Goal: Information Seeking & Learning: Find specific fact

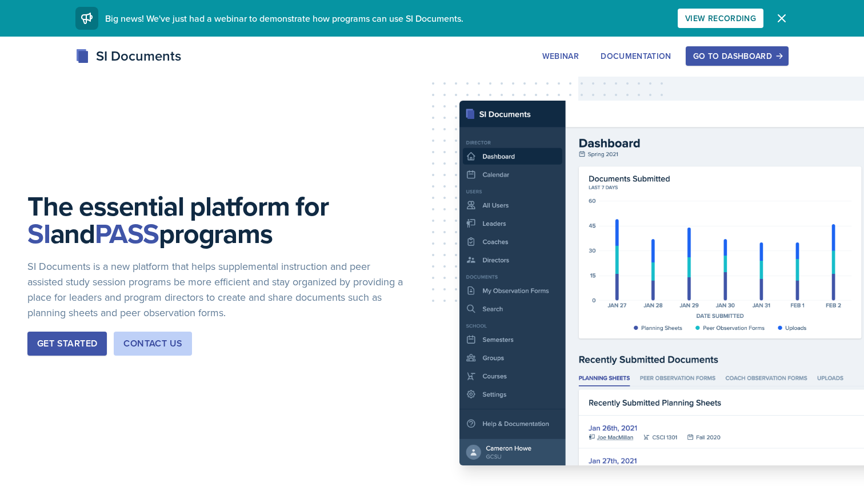
click at [733, 63] on button "Go to Dashboard" at bounding box center [737, 55] width 103 height 19
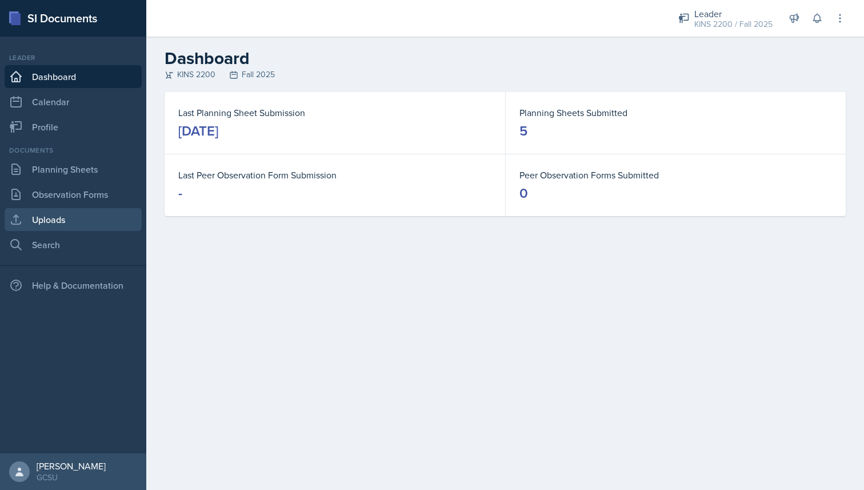
click at [66, 217] on link "Uploads" at bounding box center [73, 219] width 137 height 23
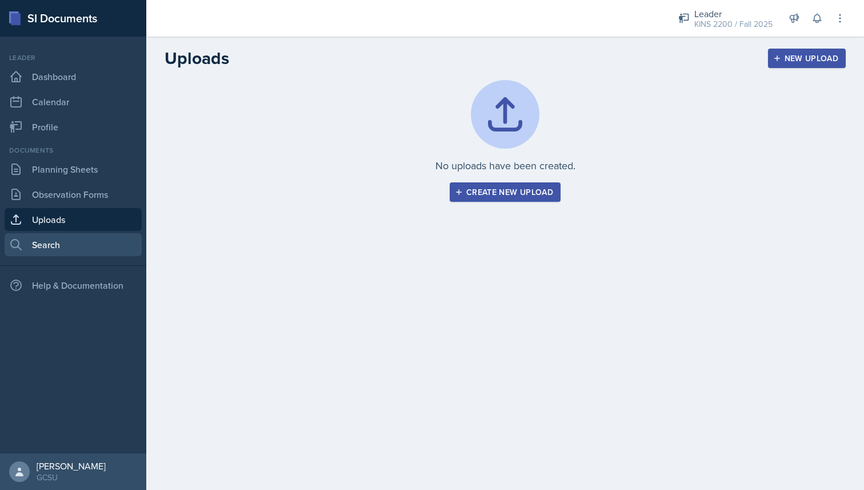
click at [23, 253] on link "Search" at bounding box center [73, 244] width 137 height 23
select select "all"
select select "1"
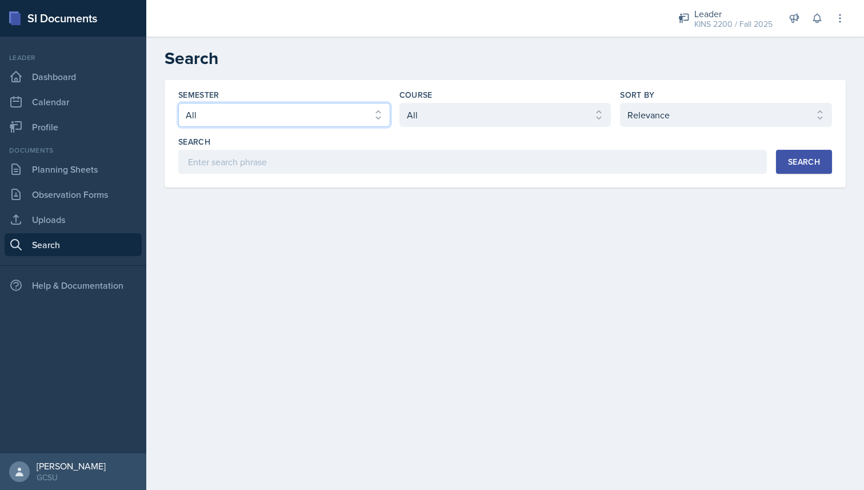
click at [234, 117] on select "Select semester All Fall 2025 Spring 2025 Fall 2024 Spring 2024 Fall 2023 Sprin…" at bounding box center [284, 115] width 212 height 24
select select "e7b6c66a-987a-4ab3-92d3-5526cc86007b"
click at [178, 103] on select "Select semester All Fall 2025 Spring 2025 Fall 2024 Spring 2024 Fall 2023 Sprin…" at bounding box center [284, 115] width 212 height 24
click at [460, 113] on select "Select course All ACCT 3101 ACCT 3102 ASTR 1000 BIOL 1100 BIOL 1107 BIOL 1108 B…" at bounding box center [505, 115] width 212 height 24
select select "b3814775-3a72-41f9-92c5-a53e326c321e"
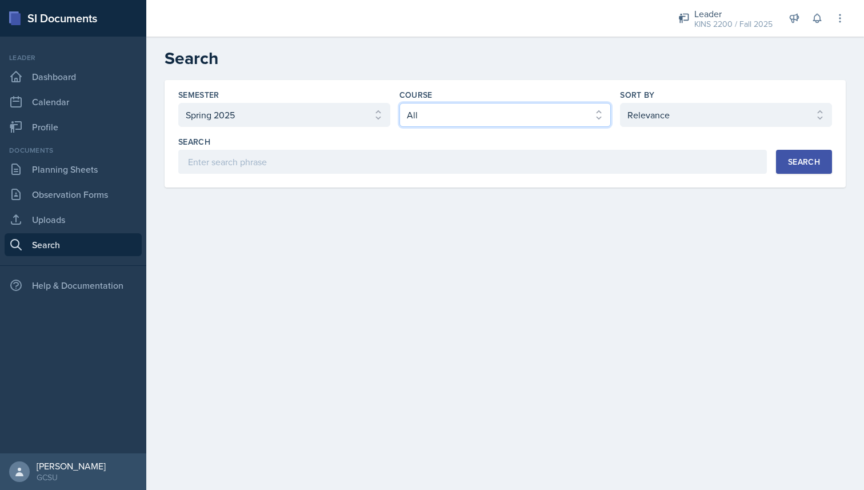
click at [399, 103] on select "Select course All ACCT 3101 ACCT 3102 ASTR 1000 BIOL 1100 BIOL 1107 BIOL 1108 B…" at bounding box center [505, 115] width 212 height 24
click at [653, 117] on select "Select sort by Relevance Document Date (Asc) Document Date (Desc)" at bounding box center [726, 115] width 212 height 24
click at [808, 169] on button "Search" at bounding box center [804, 162] width 56 height 24
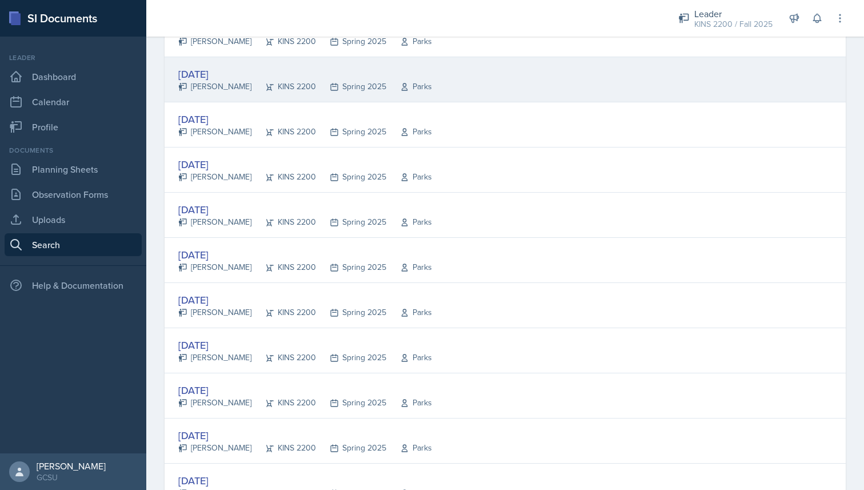
scroll to position [218, 0]
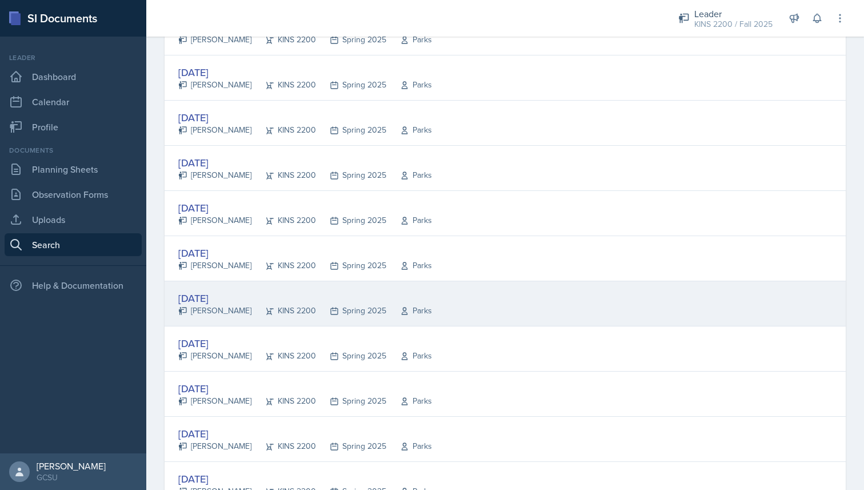
click at [406, 284] on div "[DATE] [PERSON_NAME] KINS 2200 Spring 2025 Parks" at bounding box center [505, 303] width 681 height 45
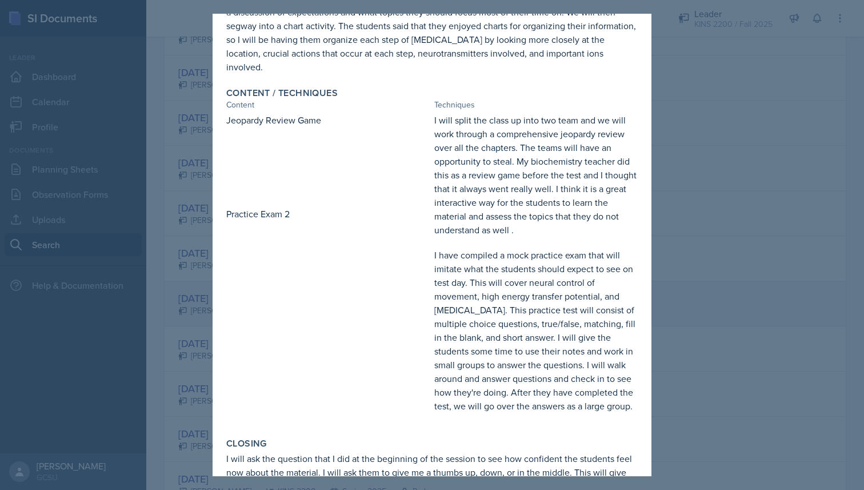
scroll to position [346, 0]
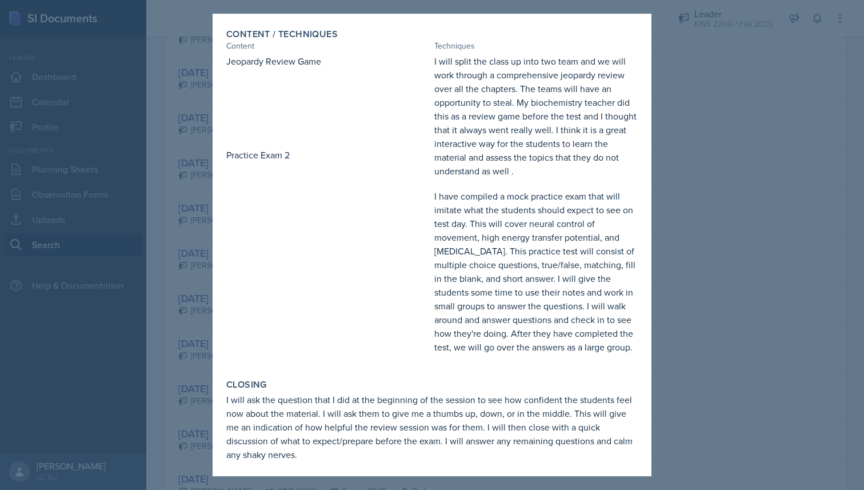
click at [777, 253] on div at bounding box center [432, 245] width 864 height 490
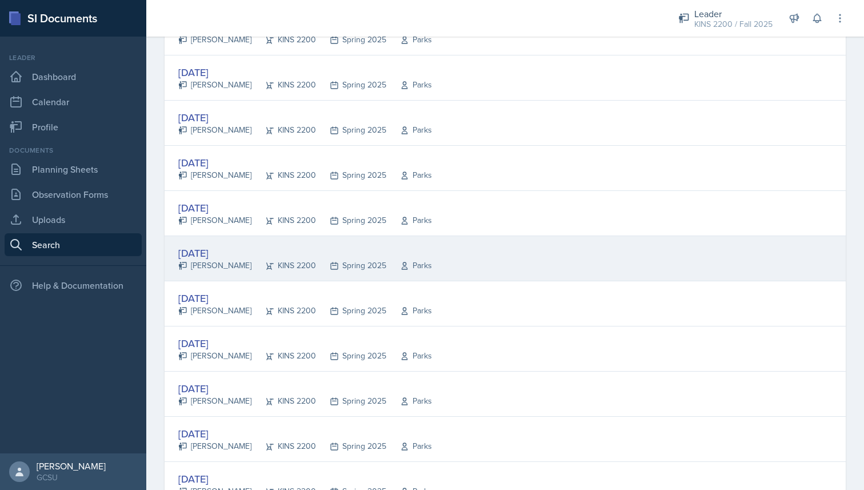
click at [410, 261] on div "Parks" at bounding box center [409, 265] width 46 height 12
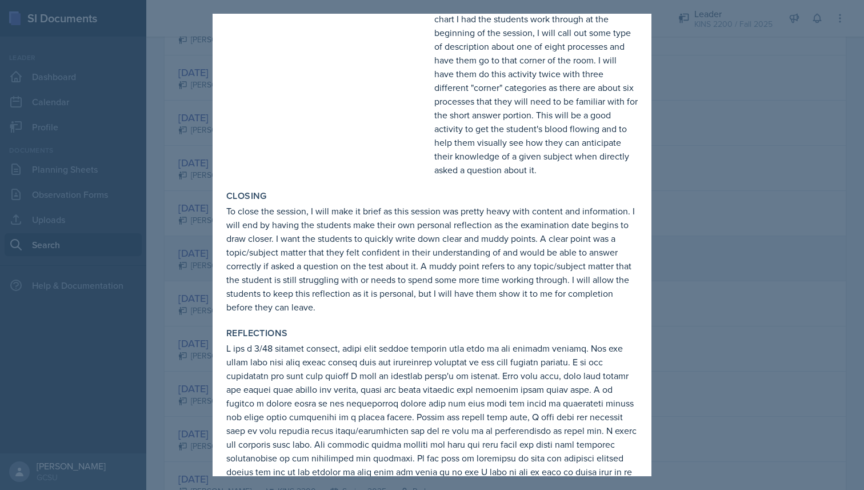
scroll to position [764, 0]
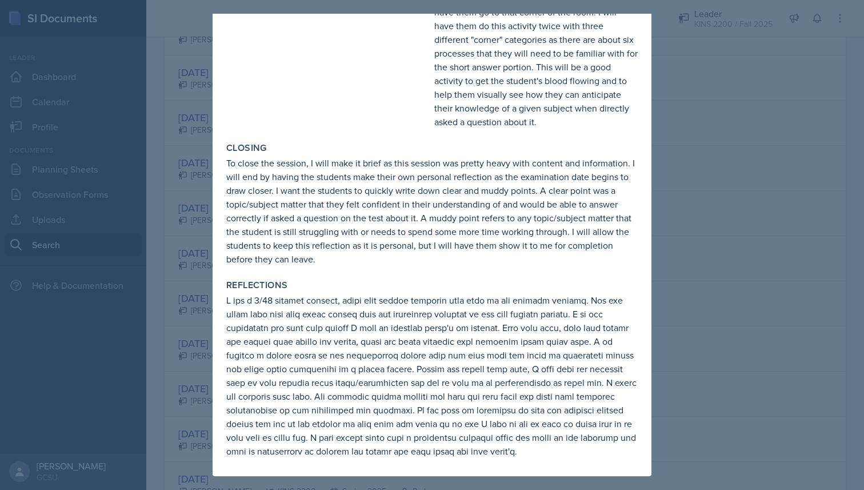
click at [654, 257] on div at bounding box center [432, 245] width 864 height 490
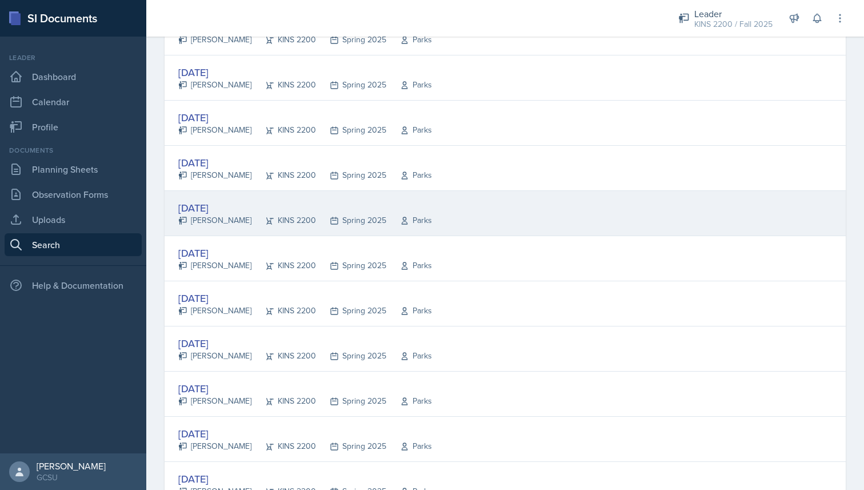
click at [315, 200] on div "[DATE]" at bounding box center [305, 207] width 254 height 15
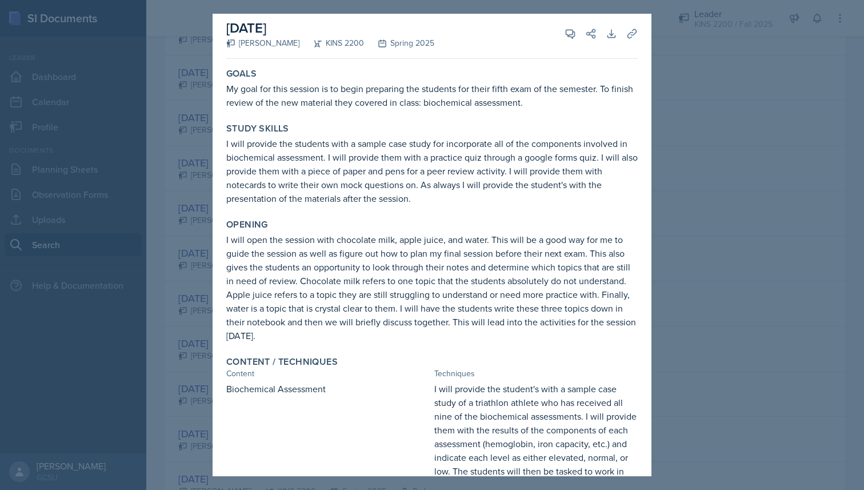
scroll to position [11, 0]
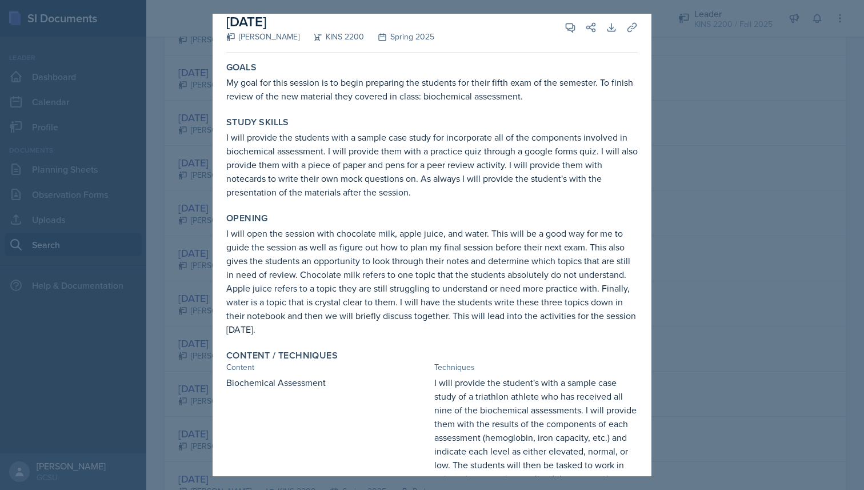
click at [816, 81] on div at bounding box center [432, 245] width 864 height 490
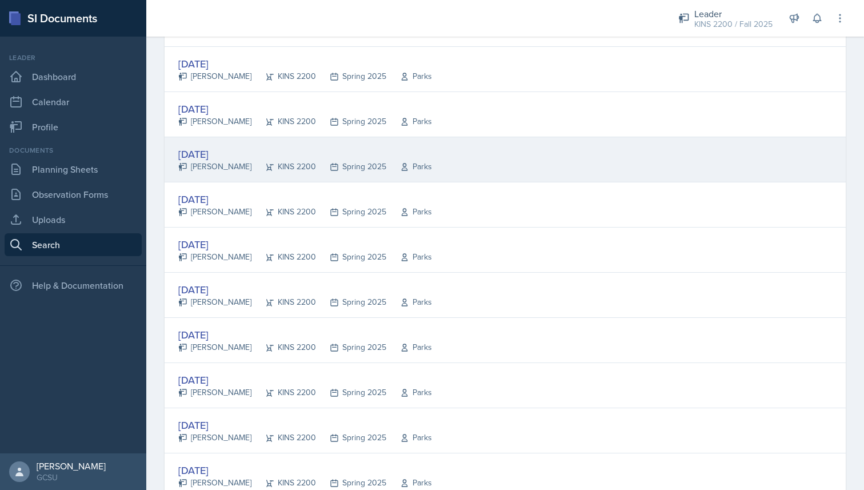
scroll to position [410, 0]
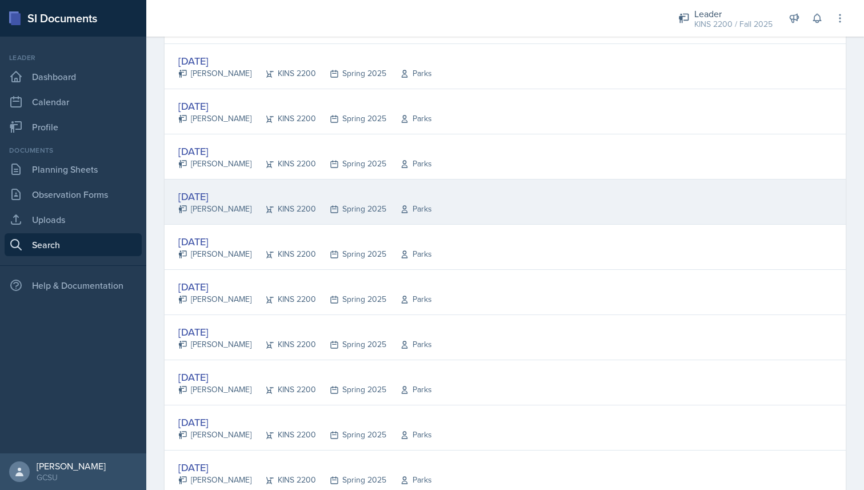
click at [346, 192] on div "[DATE]" at bounding box center [305, 196] width 254 height 15
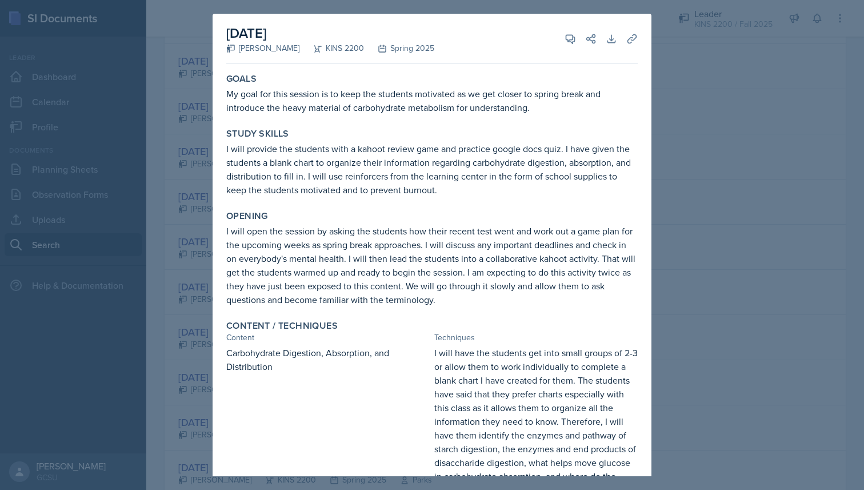
click at [666, 112] on div at bounding box center [432, 245] width 864 height 490
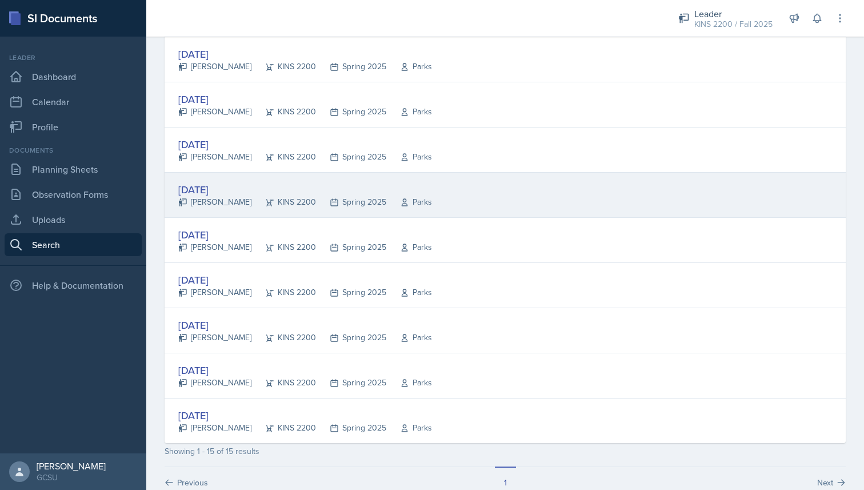
scroll to position [488, 0]
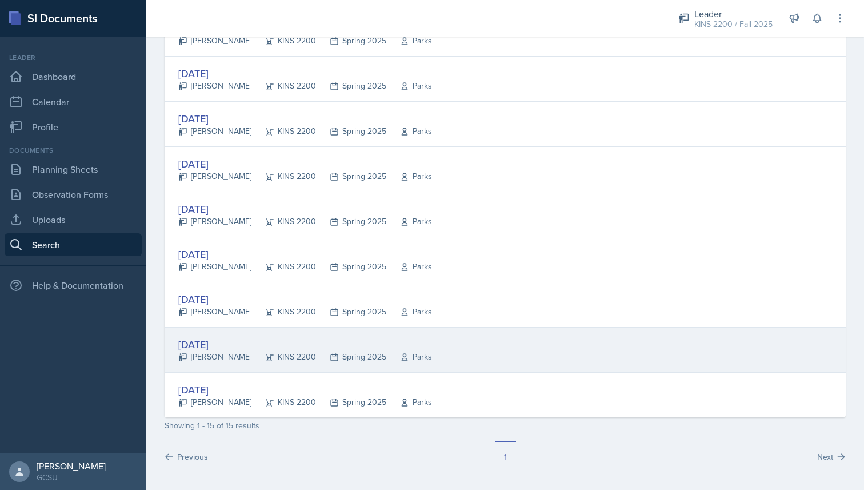
click at [341, 353] on div "Spring 2025" at bounding box center [351, 357] width 70 height 12
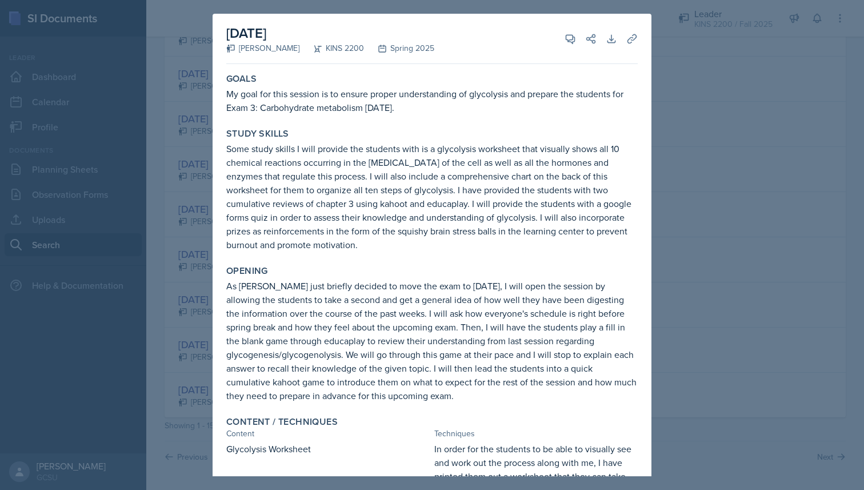
click at [689, 253] on div at bounding box center [432, 245] width 864 height 490
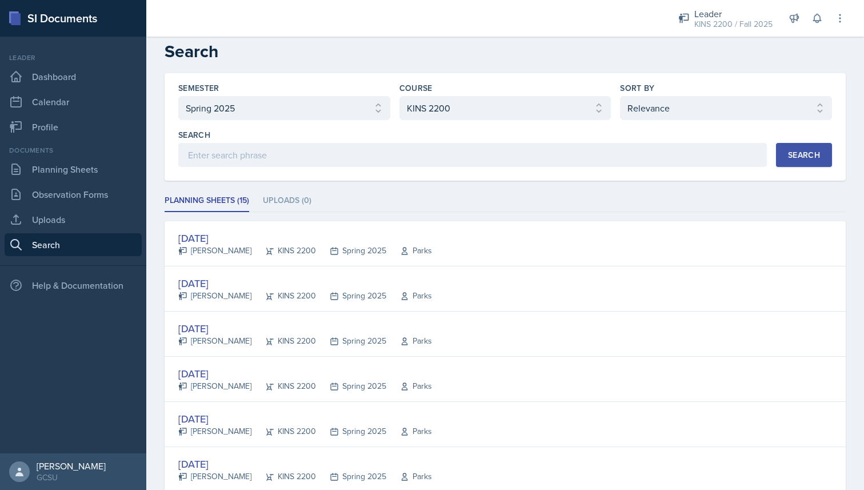
scroll to position [0, 0]
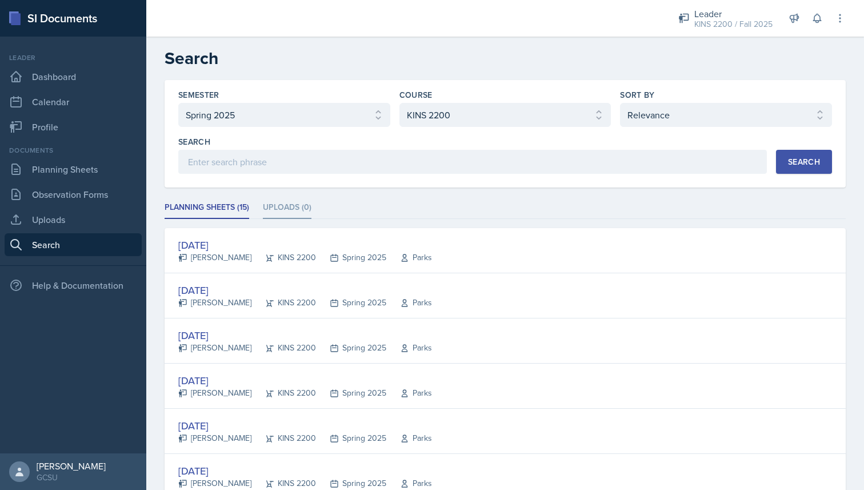
click at [288, 207] on li "Uploads (0)" at bounding box center [287, 208] width 49 height 22
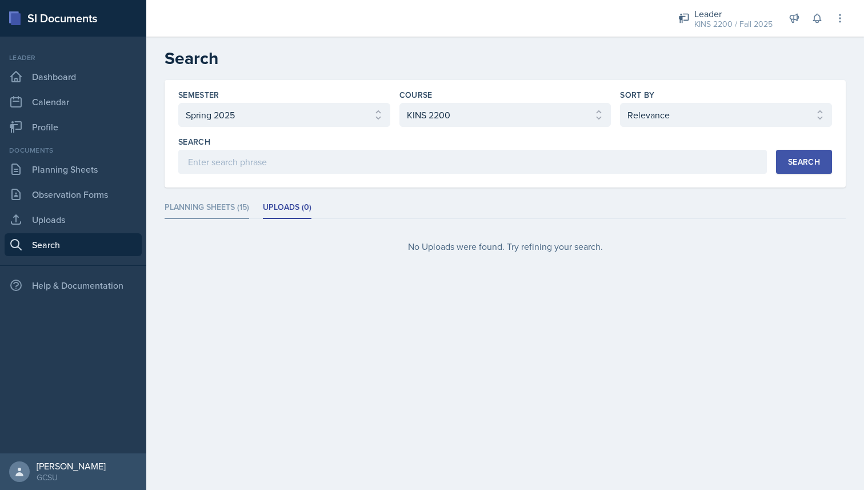
click at [225, 210] on li "Planning Sheets (15)" at bounding box center [207, 208] width 85 height 22
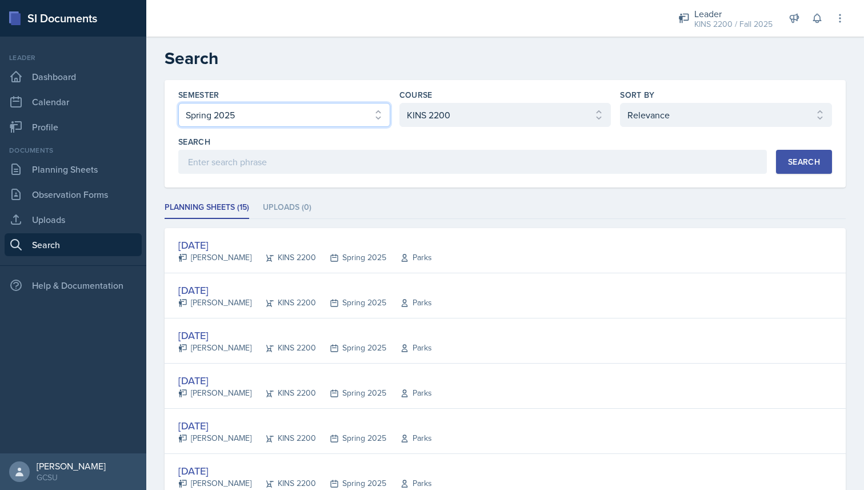
click at [275, 122] on select "Select semester All Fall 2025 Spring 2025 Fall 2024 Spring 2024 Fall 2023 Sprin…" at bounding box center [284, 115] width 212 height 24
select select "838c426c-7ba8-4b05-94c8-22f19dd4c5cc"
click at [178, 103] on select "Select semester All Fall 2025 Spring 2025 Fall 2024 Spring 2024 Fall 2023 Sprin…" at bounding box center [284, 115] width 212 height 24
click at [813, 170] on button "Search" at bounding box center [804, 162] width 56 height 24
click at [275, 206] on li "Uploads (2)" at bounding box center [289, 208] width 48 height 22
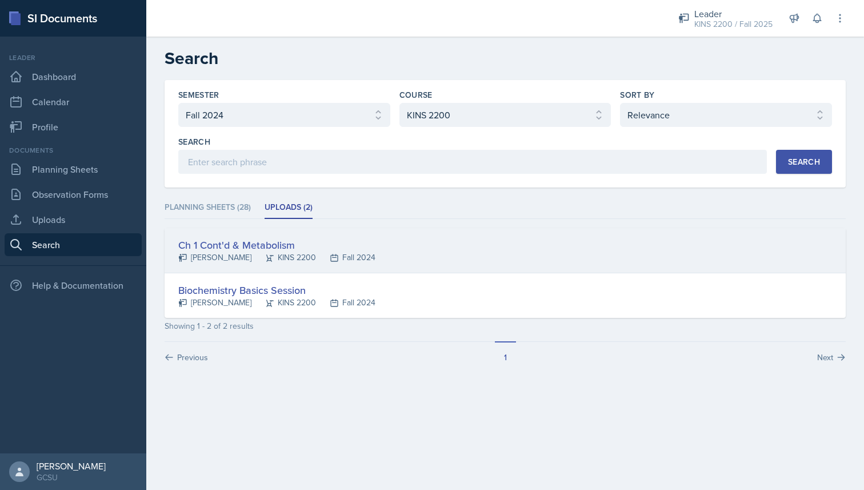
click at [259, 245] on div "Ch 1 Cont'd & Metabolism" at bounding box center [276, 244] width 197 height 15
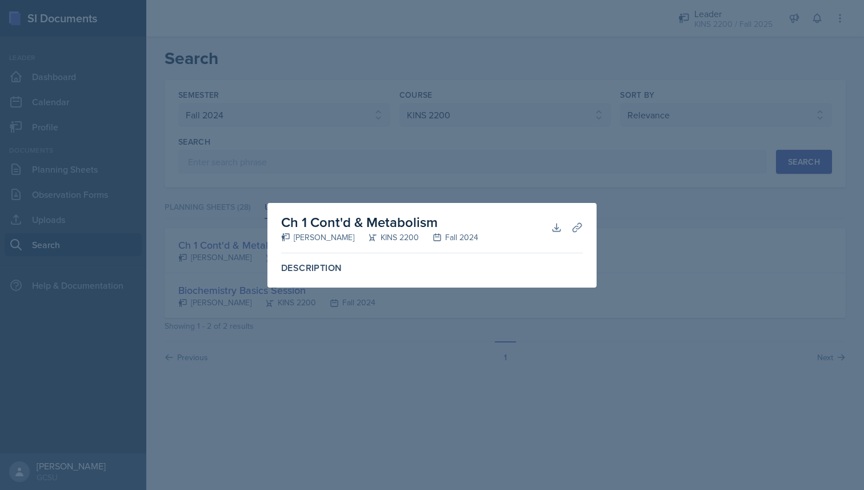
click at [372, 348] on div at bounding box center [432, 245] width 864 height 490
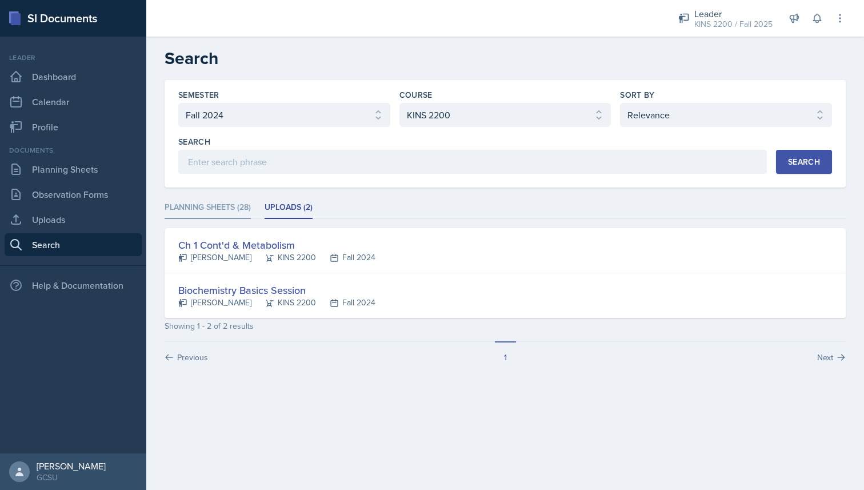
click at [236, 202] on li "Planning Sheets (28)" at bounding box center [208, 208] width 86 height 22
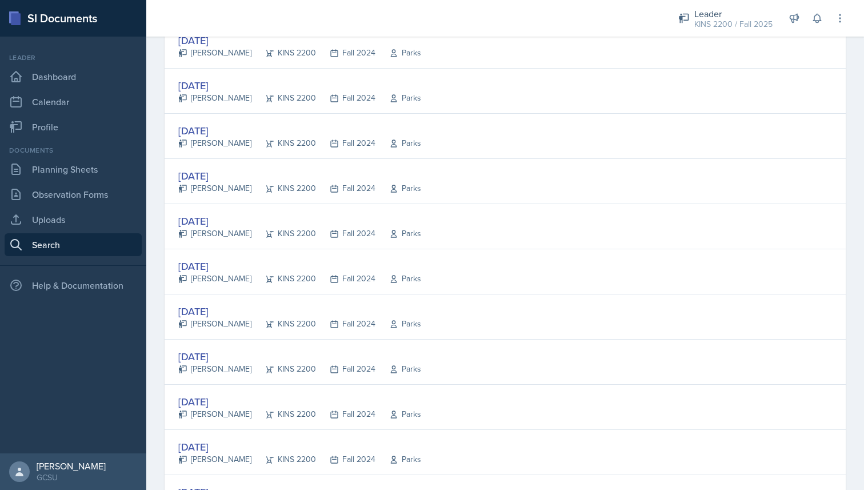
scroll to position [341, 0]
click at [241, 267] on div "[DATE]" at bounding box center [299, 264] width 243 height 15
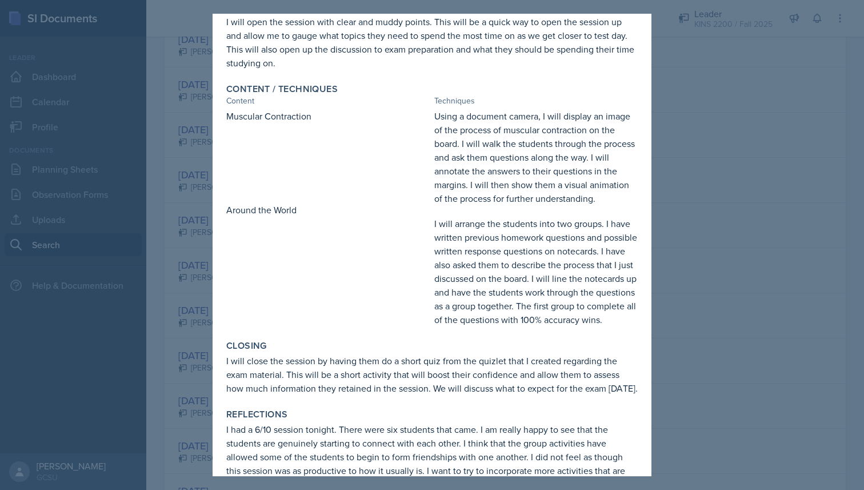
scroll to position [237, 0]
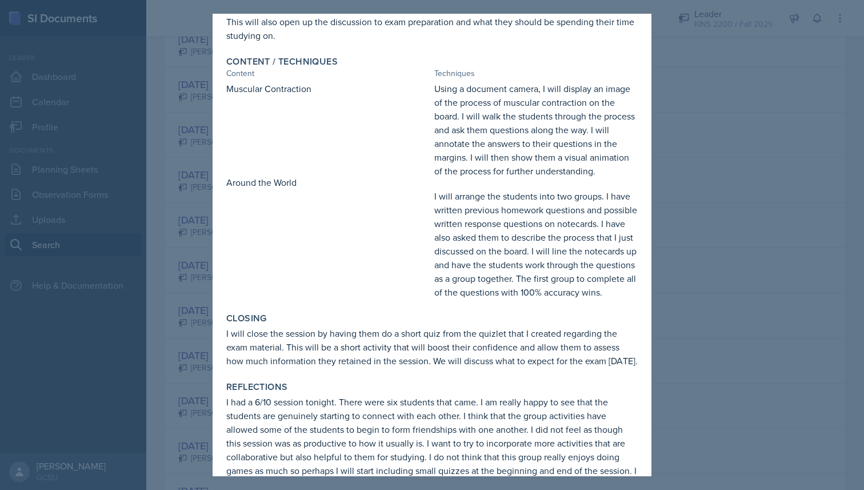
click at [167, 282] on div at bounding box center [432, 245] width 864 height 490
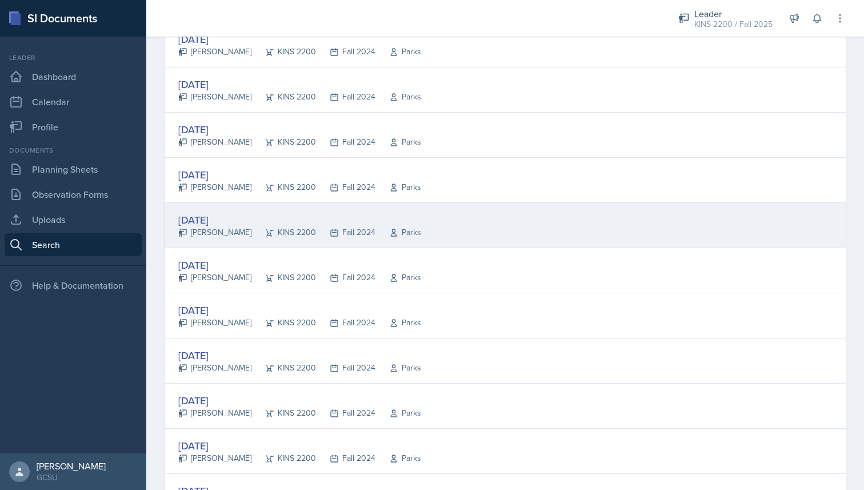
click at [227, 217] on div "[DATE]" at bounding box center [299, 219] width 243 height 15
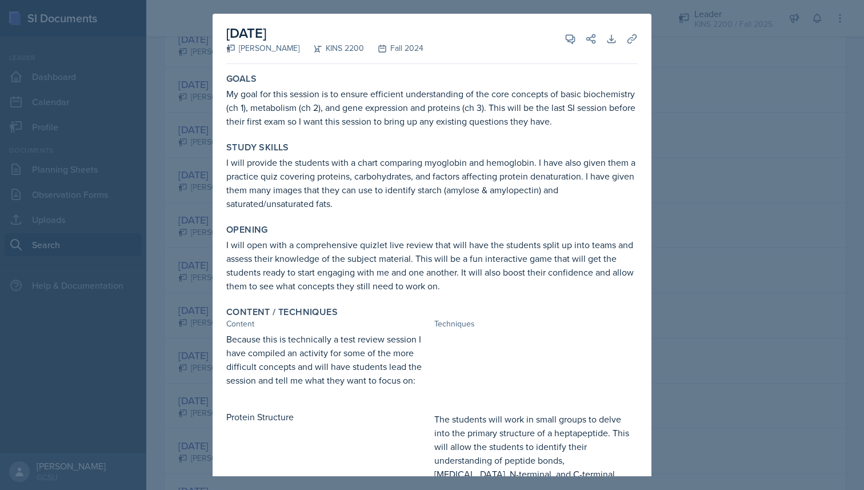
click at [648, 198] on div "[DATE] [PERSON_NAME] KINS 2200 Fall 2024 View Comments Comments Send Share Down…" at bounding box center [432, 453] width 439 height 878
click at [658, 187] on div at bounding box center [432, 245] width 864 height 490
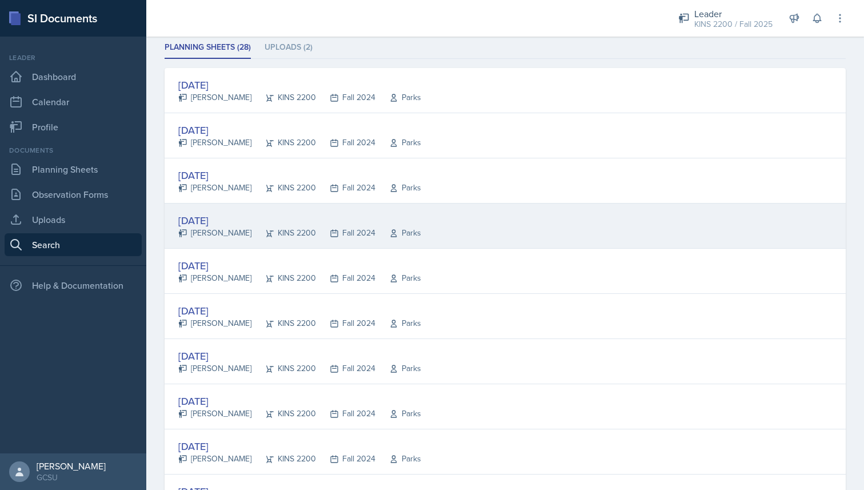
scroll to position [159, 0]
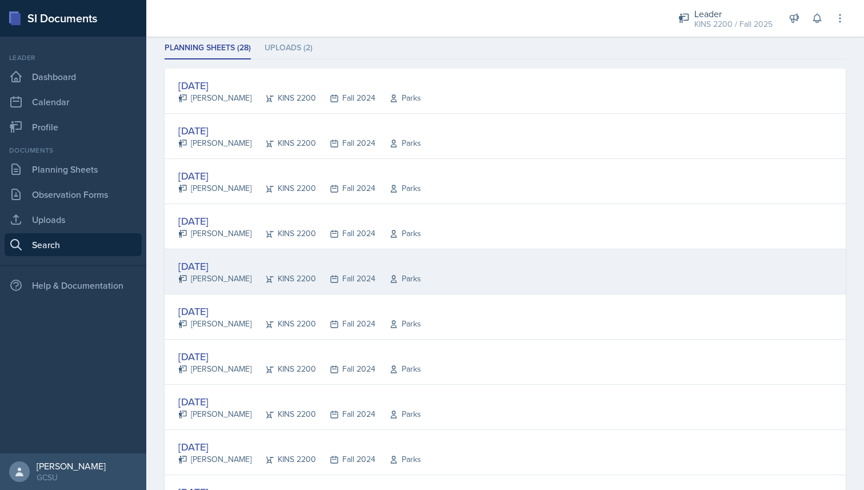
click at [481, 268] on div "[DATE] [PERSON_NAME] KINS 2200 Fall 2024 Parks" at bounding box center [505, 271] width 681 height 45
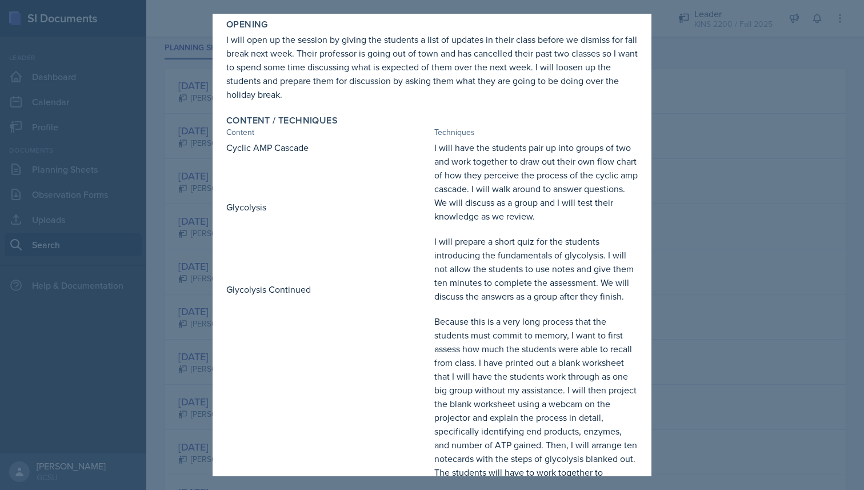
scroll to position [219, 0]
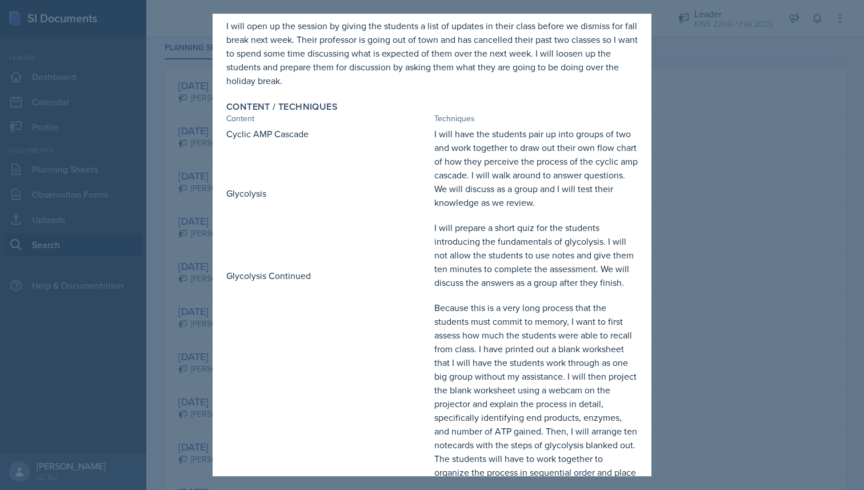
click at [701, 175] on div at bounding box center [432, 245] width 864 height 490
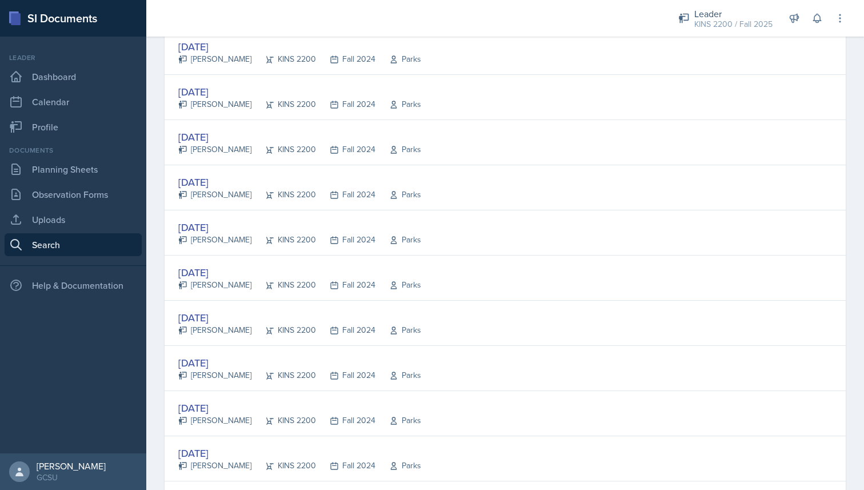
scroll to position [343, 0]
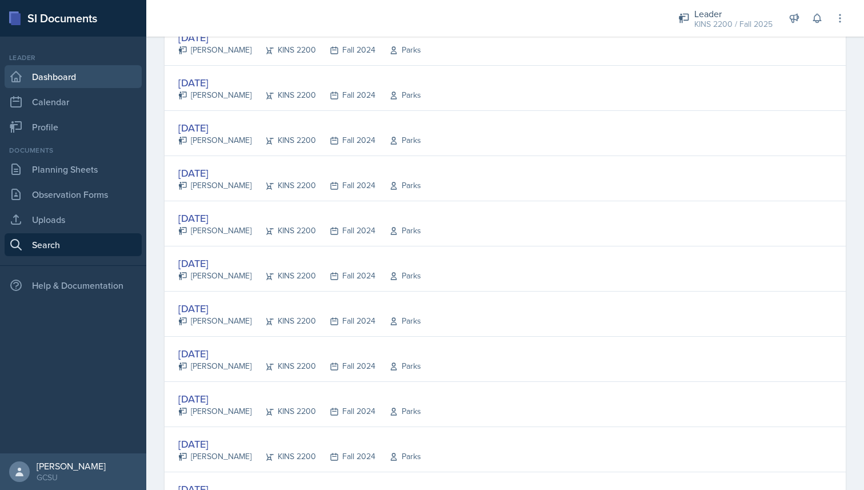
click at [68, 83] on link "Dashboard" at bounding box center [73, 76] width 137 height 23
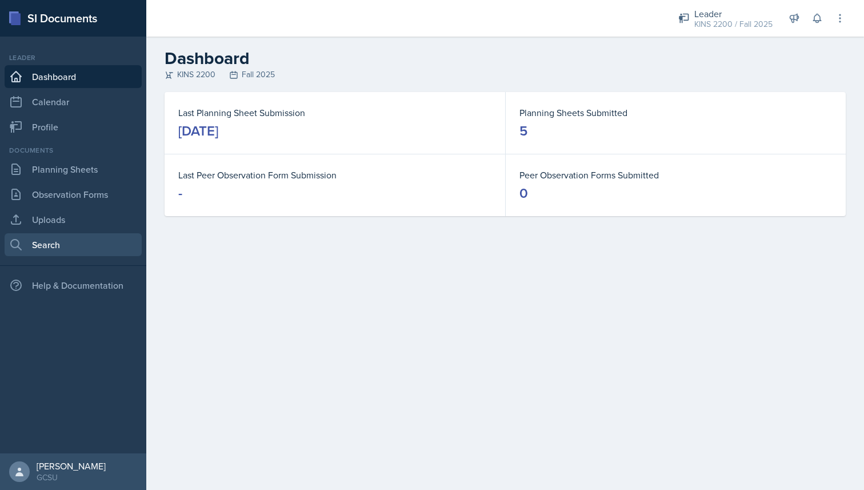
click at [75, 255] on link "Search" at bounding box center [73, 244] width 137 height 23
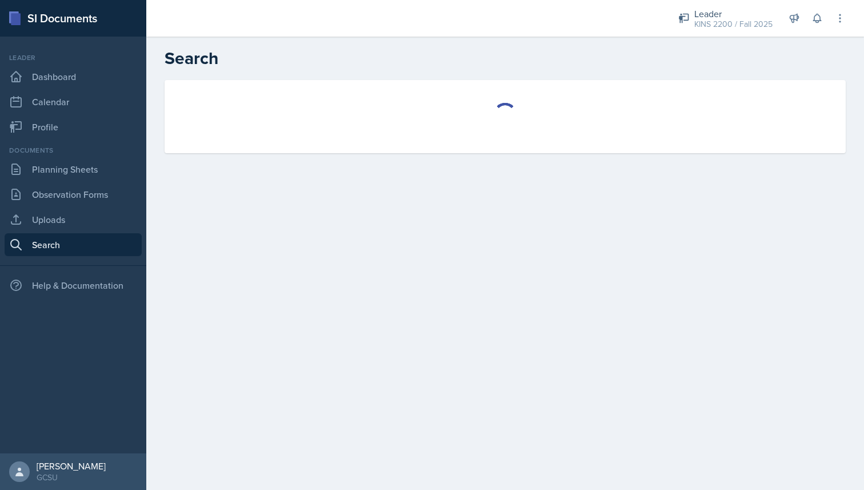
select select "all"
select select "1"
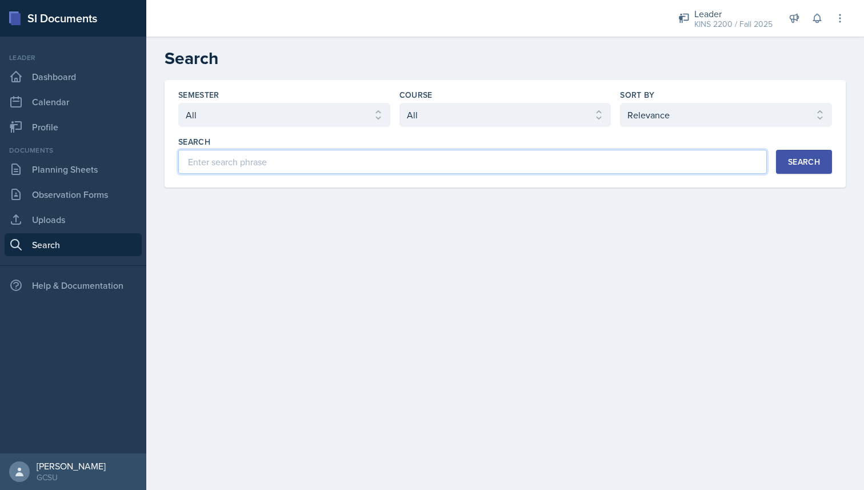
click at [262, 161] on input at bounding box center [472, 162] width 589 height 24
type input "ATP Cycle"
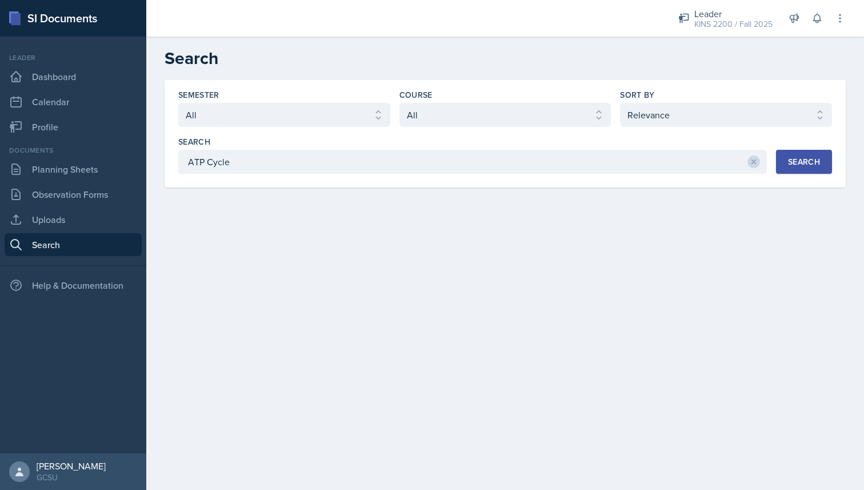
click at [809, 174] on div "Semester Select semester All Fall 2025 Spring 2025 Fall 2024 Spring 2024 Fall 2…" at bounding box center [505, 133] width 681 height 107
click at [808, 167] on button "Search" at bounding box center [804, 162] width 56 height 24
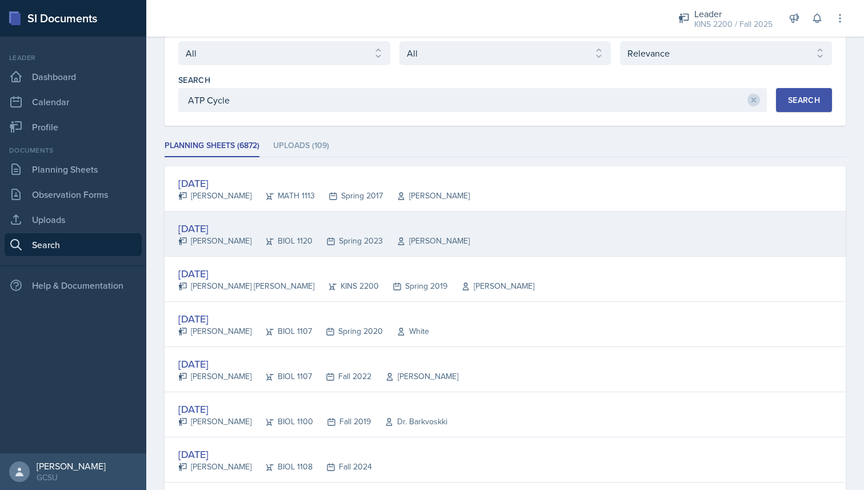
scroll to position [66, 0]
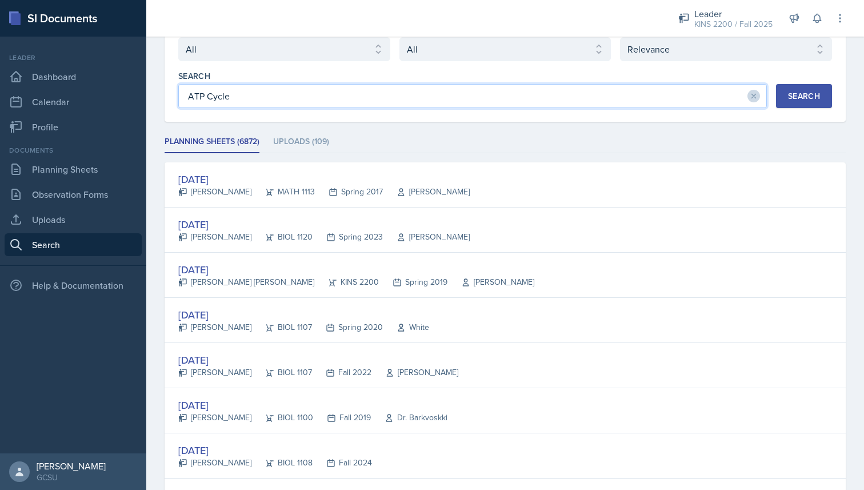
click at [279, 92] on input "ATP Cycle" at bounding box center [472, 96] width 589 height 24
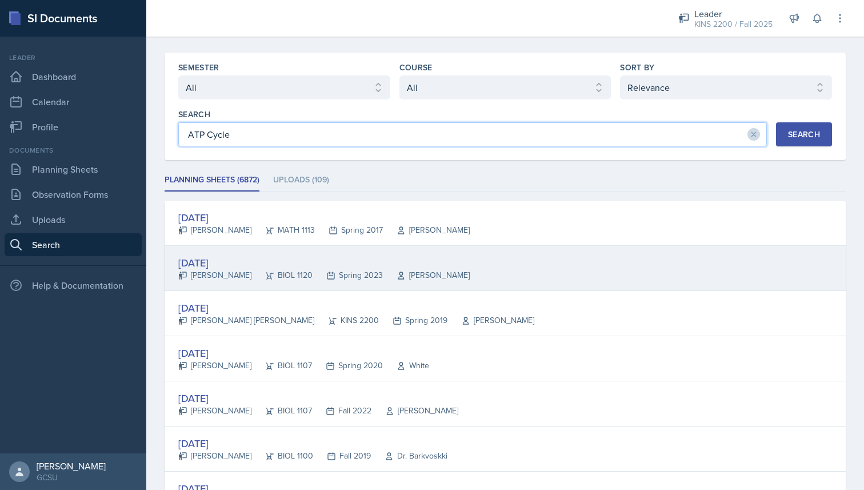
scroll to position [0, 0]
